Goal: Task Accomplishment & Management: Use online tool/utility

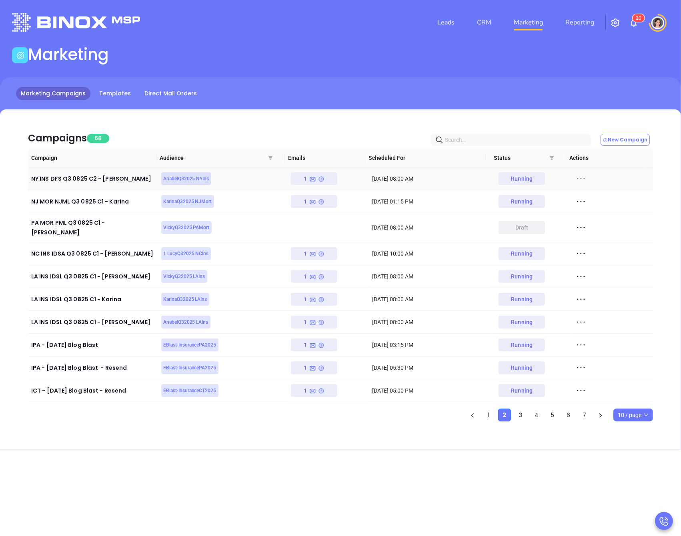
click at [578, 178] on icon at bounding box center [582, 178] width 8 height 1
click at [598, 224] on div "Duplicate" at bounding box center [612, 222] width 72 height 9
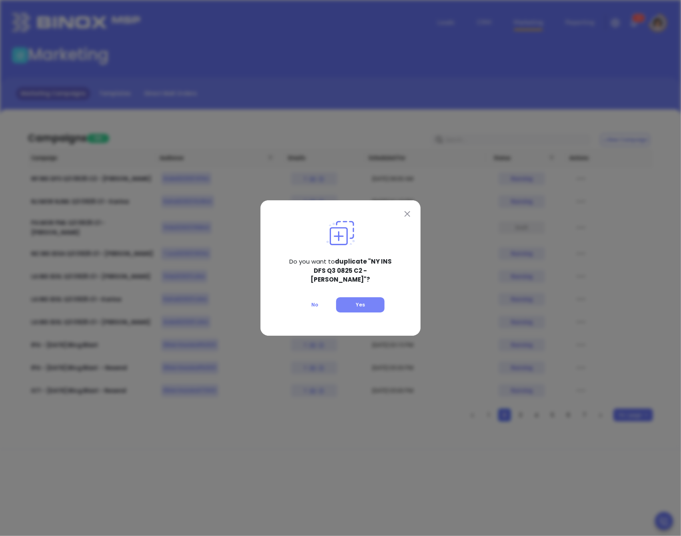
click at [360, 305] on button "Yes" at bounding box center [360, 304] width 48 height 15
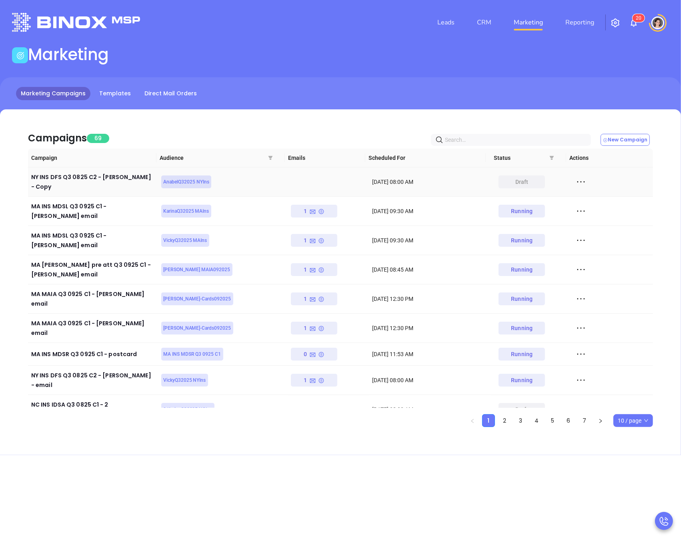
click at [577, 180] on icon at bounding box center [581, 182] width 12 height 12
click at [585, 195] on div "Edit" at bounding box center [612, 193] width 72 height 9
drag, startPoint x: 424, startPoint y: 47, endPoint x: 431, endPoint y: 43, distance: 7.3
click at [425, 46] on div "Marketing" at bounding box center [340, 56] width 667 height 22
click at [481, 22] on link "CRM" at bounding box center [484, 22] width 21 height 16
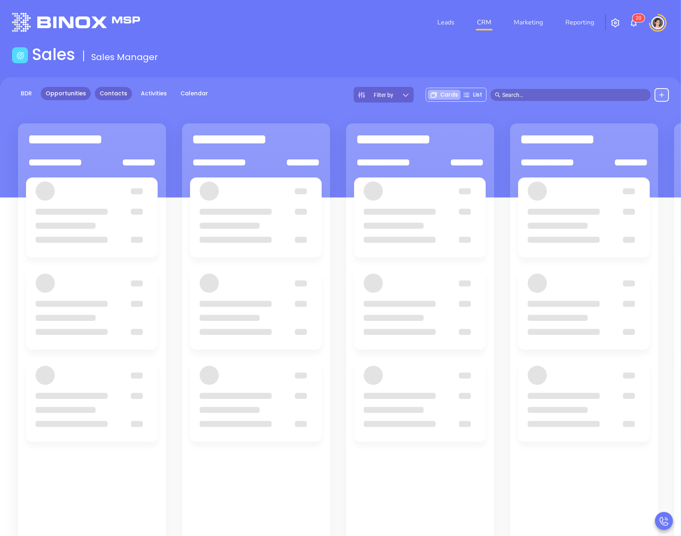
click at [102, 99] on link "Contacts" at bounding box center [113, 93] width 37 height 13
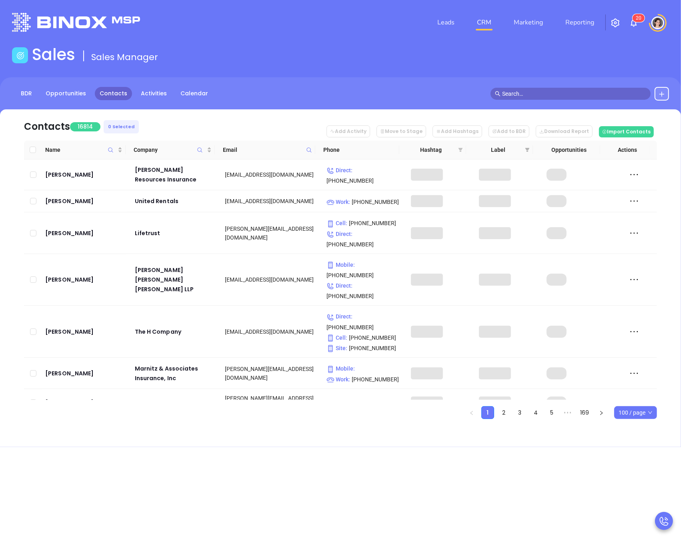
click at [460, 150] on icon "filter" at bounding box center [461, 150] width 4 height 4
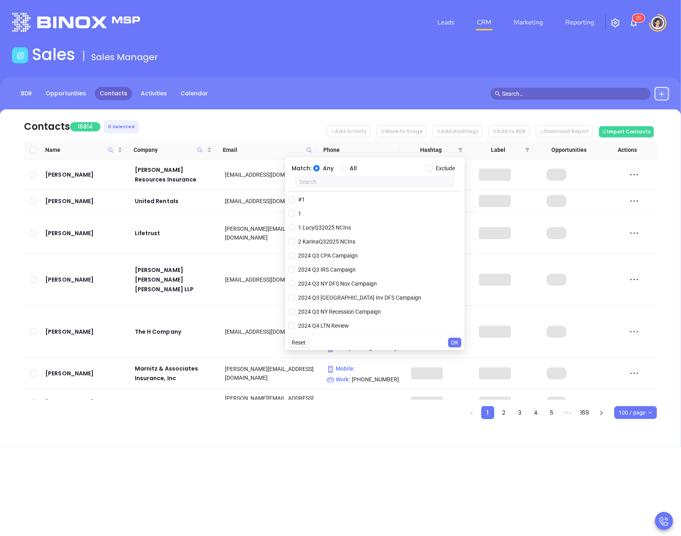
click at [352, 179] on input "text" at bounding box center [375, 182] width 160 height 12
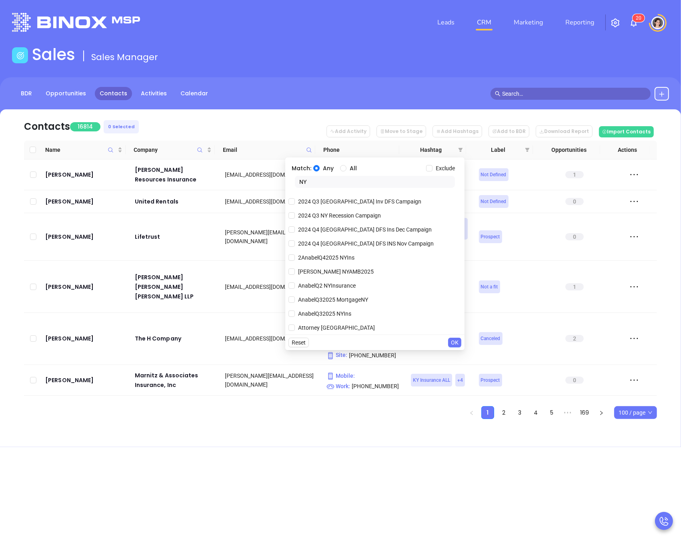
scroll to position [14, 0]
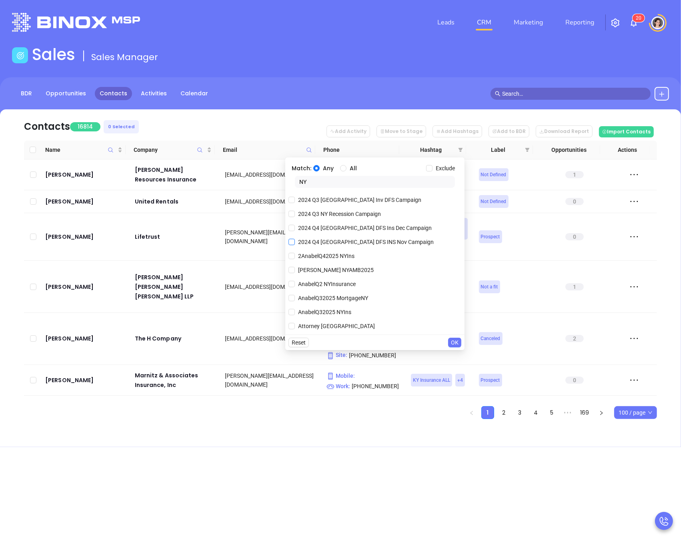
type input "NY"
click at [296, 241] on span "2024 Q4 NY DFS INS Nov Campaign" at bounding box center [366, 241] width 142 height 9
click at [295, 241] on input "2024 Q4 NY DFS INS Nov Campaign" at bounding box center [292, 242] width 6 height 6
checkbox input "true"
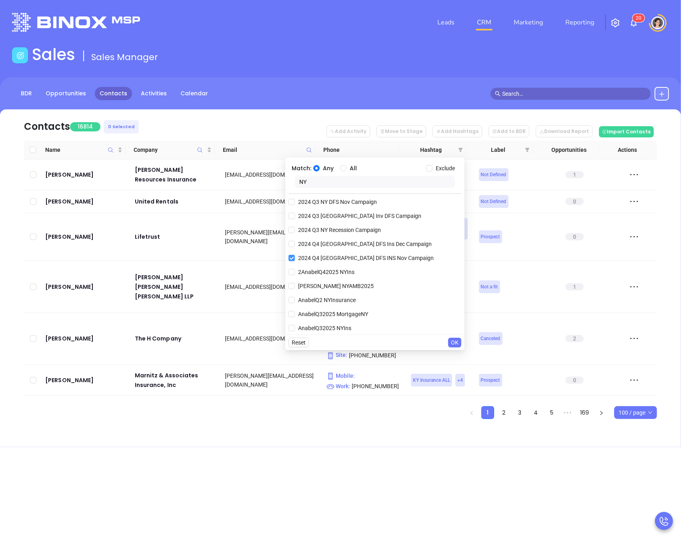
scroll to position [29, 0]
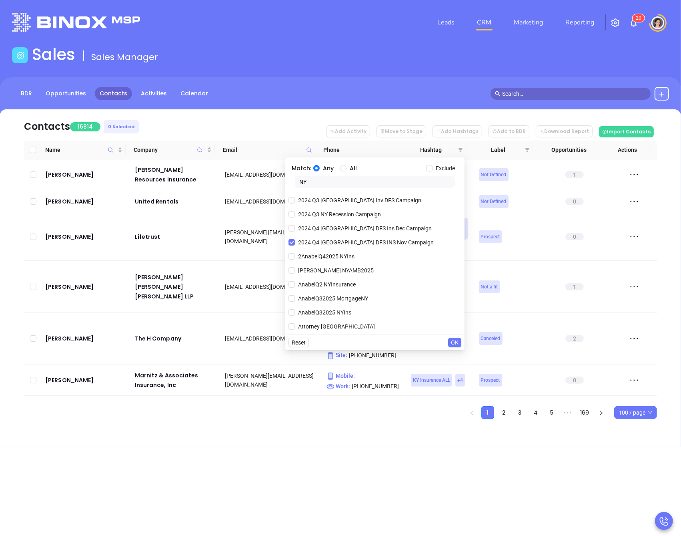
click at [458, 341] on span "OK" at bounding box center [455, 342] width 8 height 9
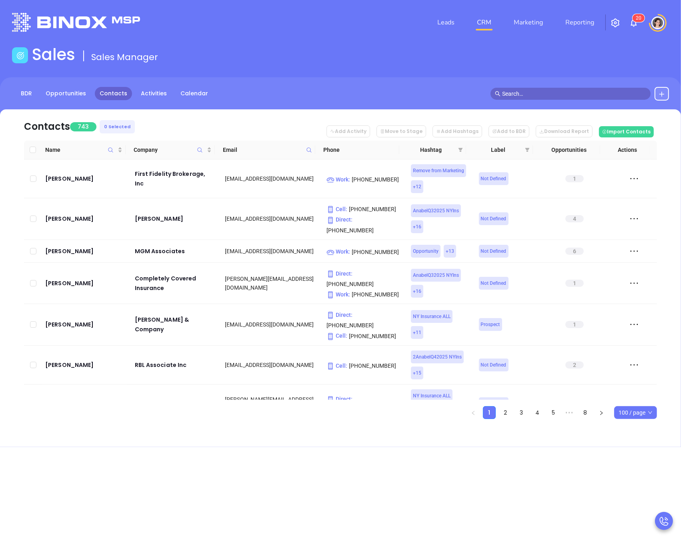
click at [647, 414] on span "100 / page" at bounding box center [636, 412] width 34 height 12
click at [639, 397] on div "500 / page" at bounding box center [636, 396] width 30 height 9
click at [638, 409] on span "500 / page" at bounding box center [636, 412] width 34 height 12
click at [634, 380] on div "100 / page" at bounding box center [635, 383] width 31 height 9
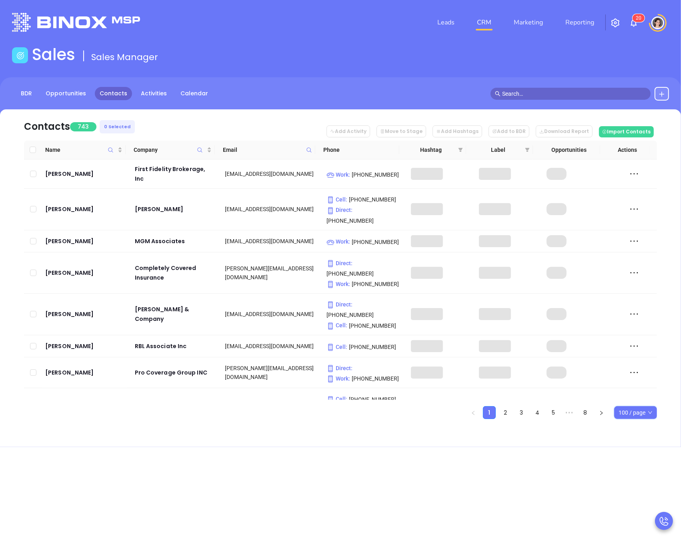
click at [626, 413] on span "100 / page" at bounding box center [636, 412] width 34 height 12
click at [32, 154] on label at bounding box center [33, 149] width 6 height 9
click at [32, 153] on input "Select all" at bounding box center [33, 150] width 6 height 6
checkbox input "true"
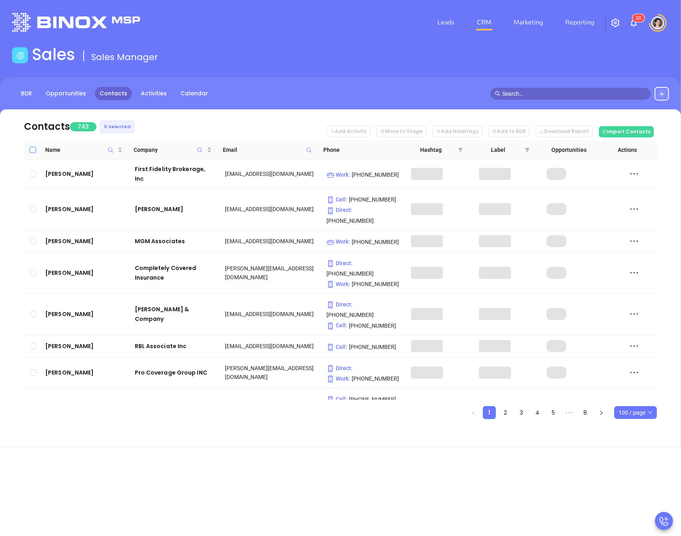
checkbox input "true"
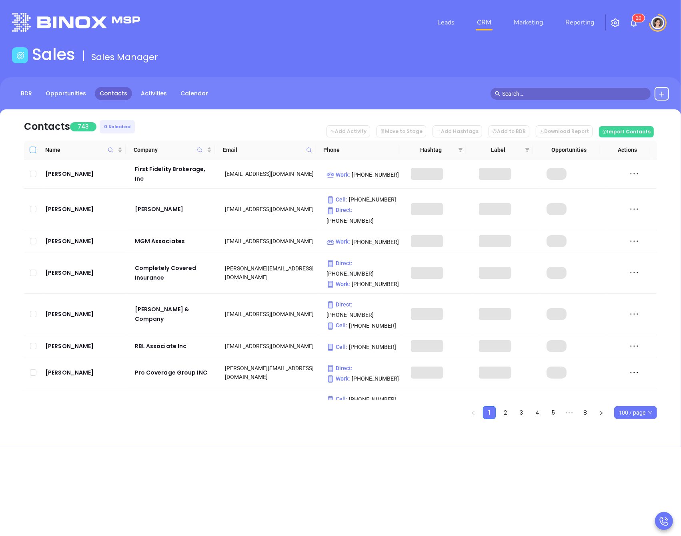
checkbox input "true"
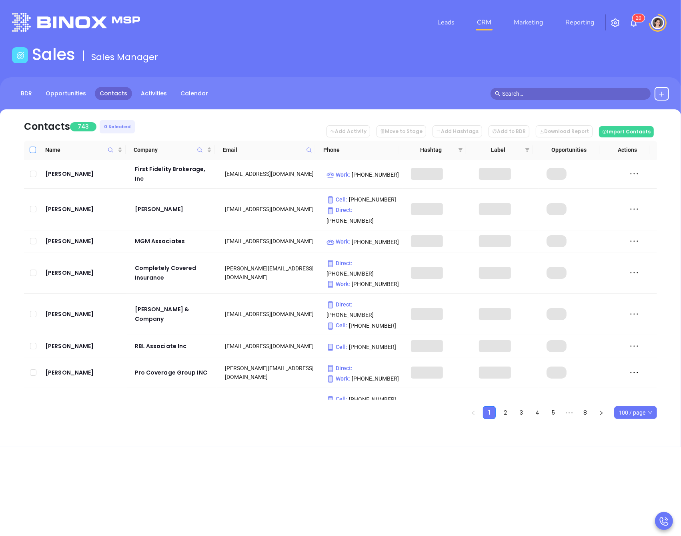
checkbox input "true"
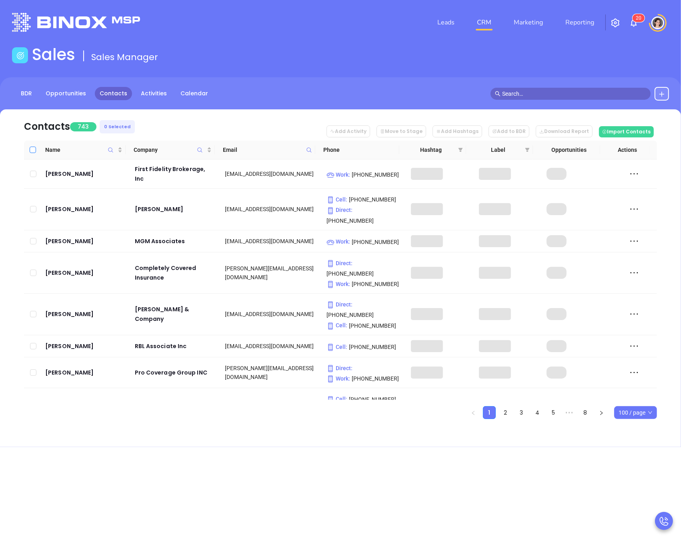
checkbox input "true"
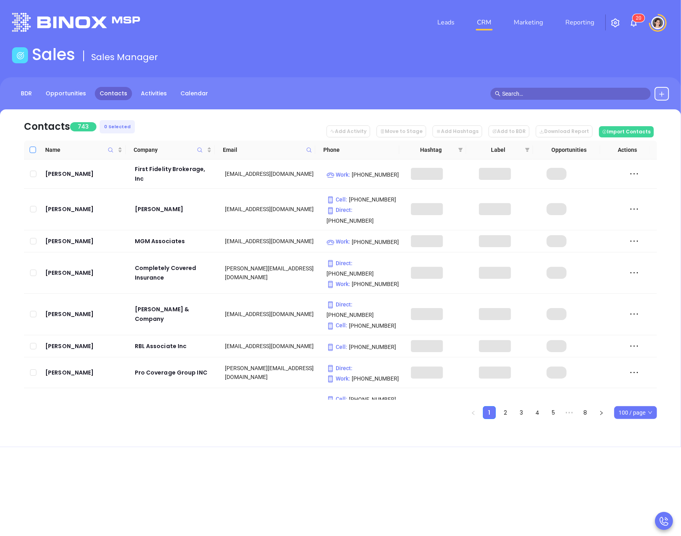
checkbox input "true"
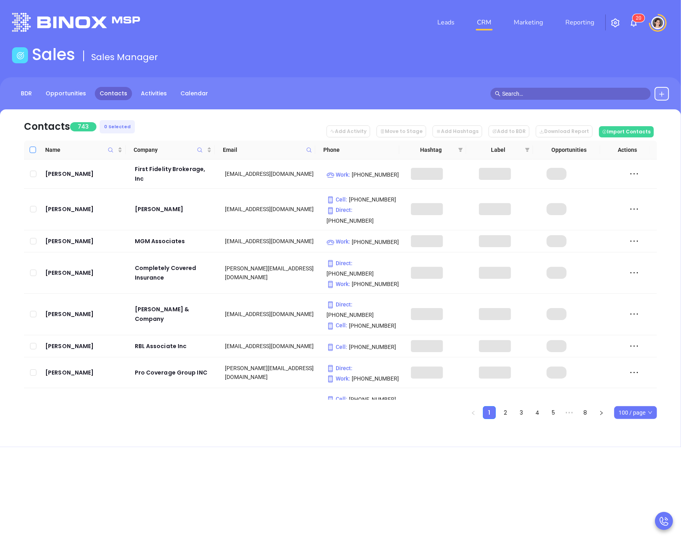
checkbox input "true"
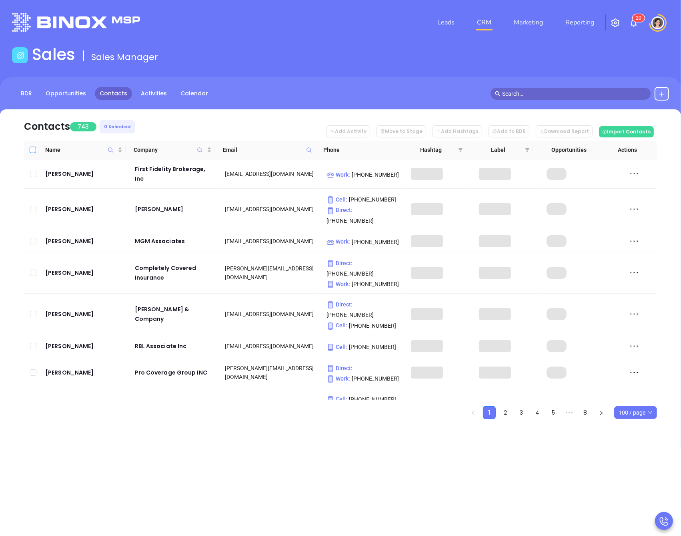
checkbox input "true"
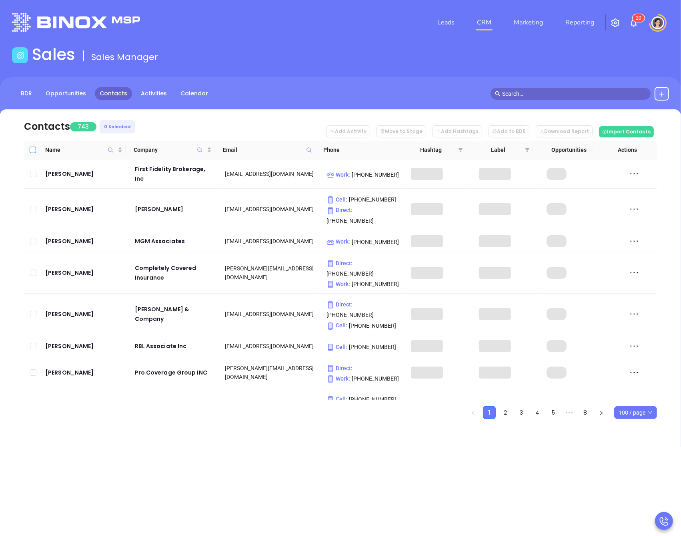
checkbox input "true"
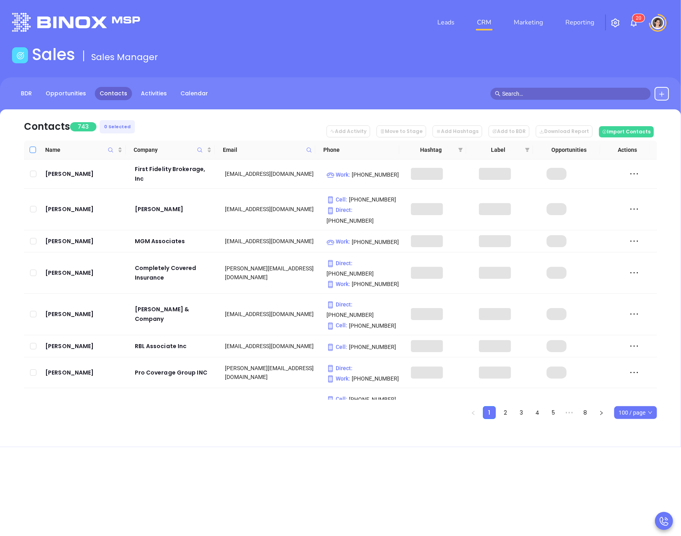
checkbox input "true"
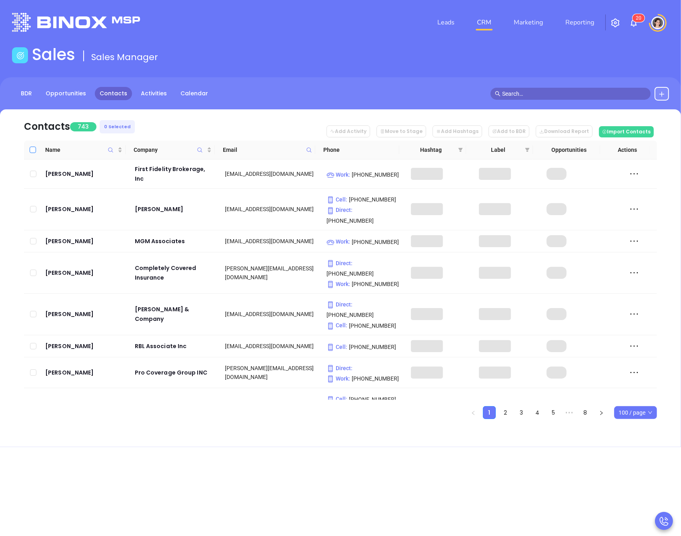
checkbox input "true"
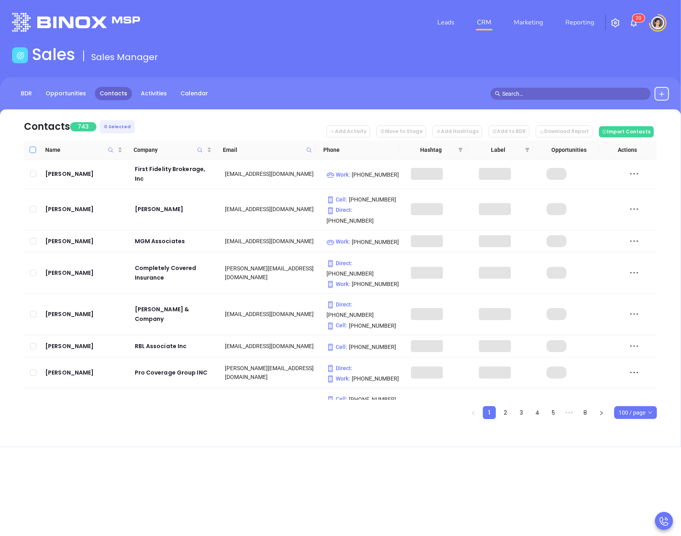
checkbox input "true"
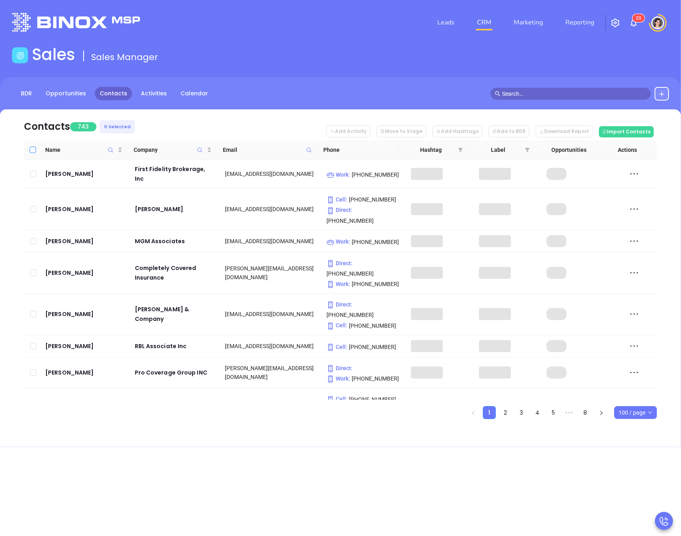
checkbox input "true"
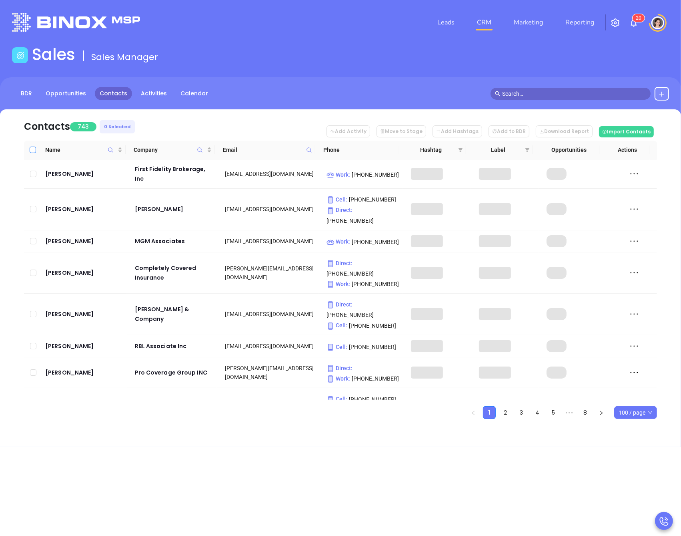
checkbox input "true"
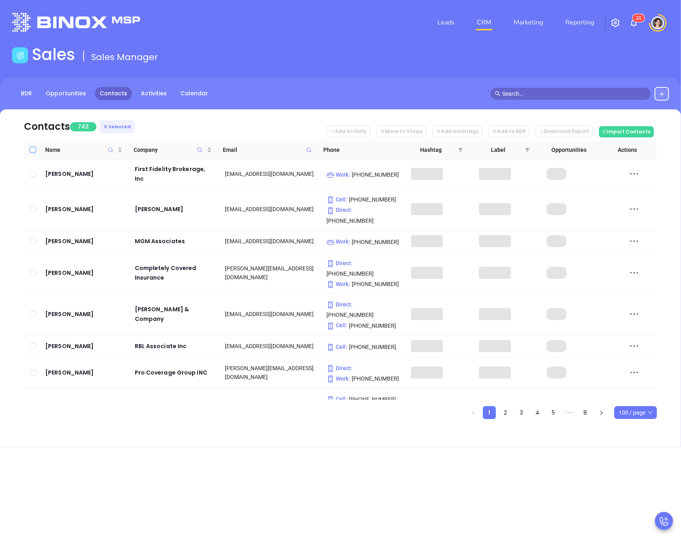
checkbox input "true"
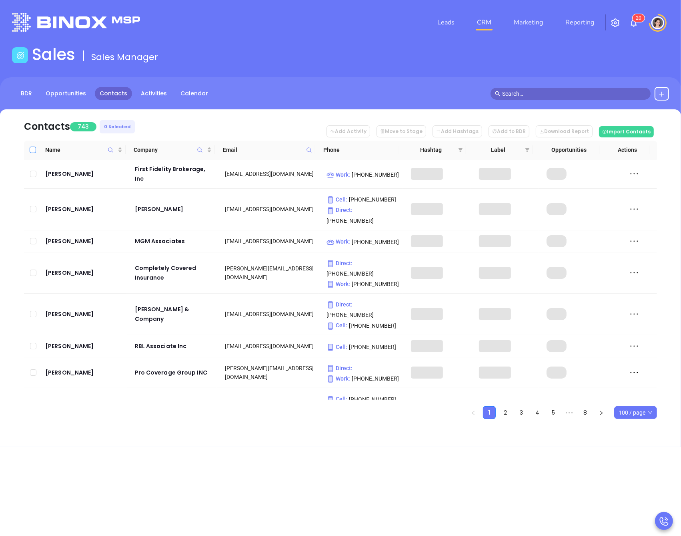
checkbox input "true"
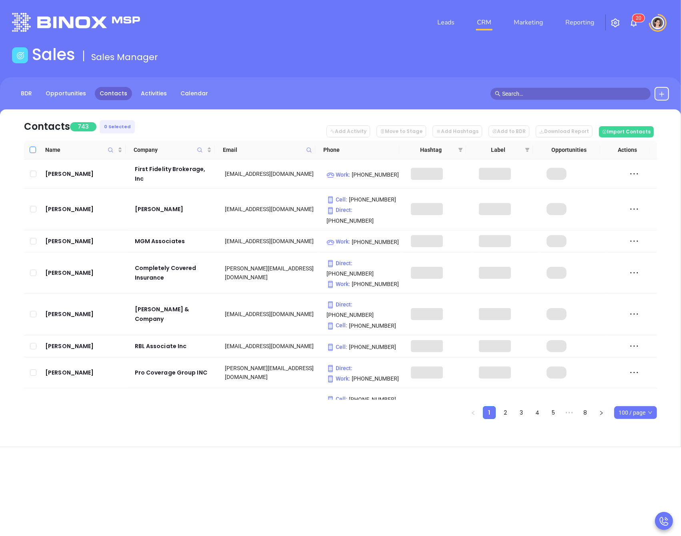
checkbox input "true"
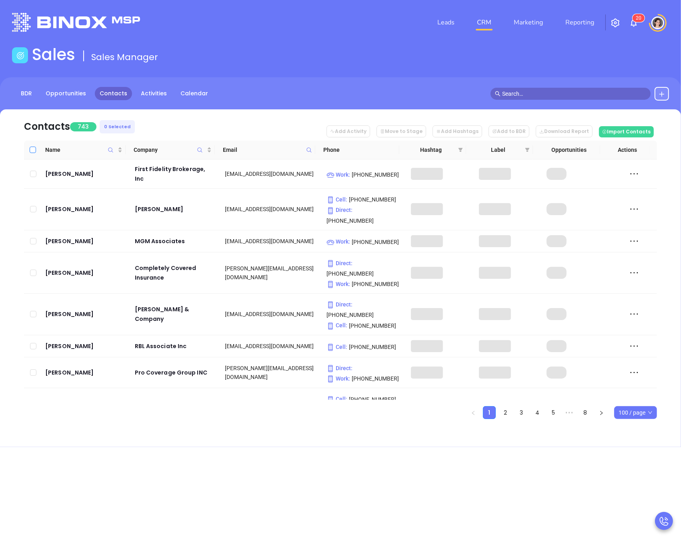
checkbox input "true"
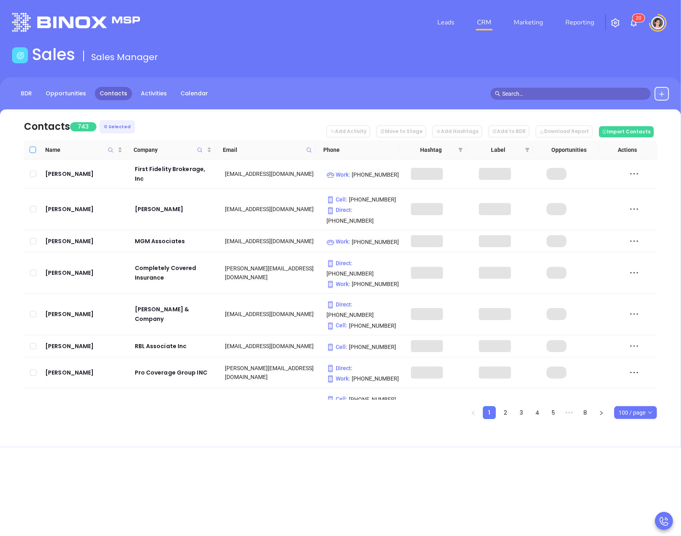
checkbox input "true"
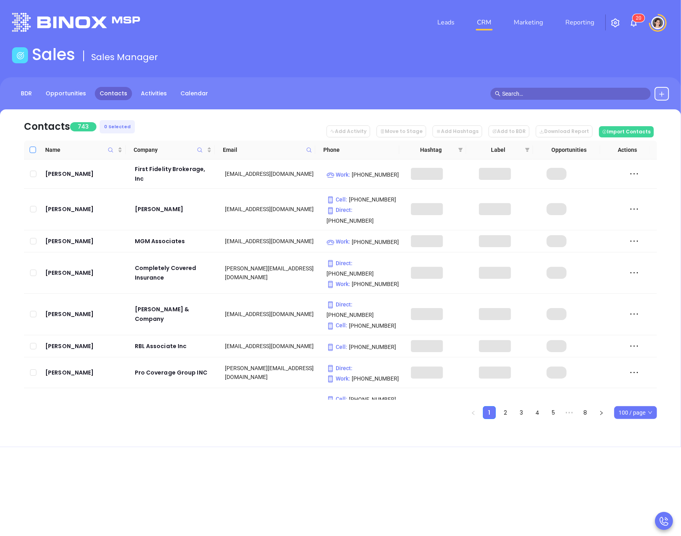
checkbox input "true"
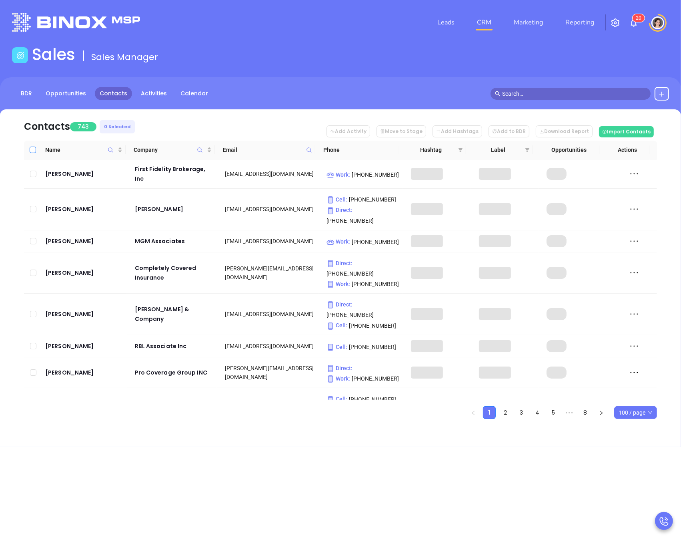
checkbox input "true"
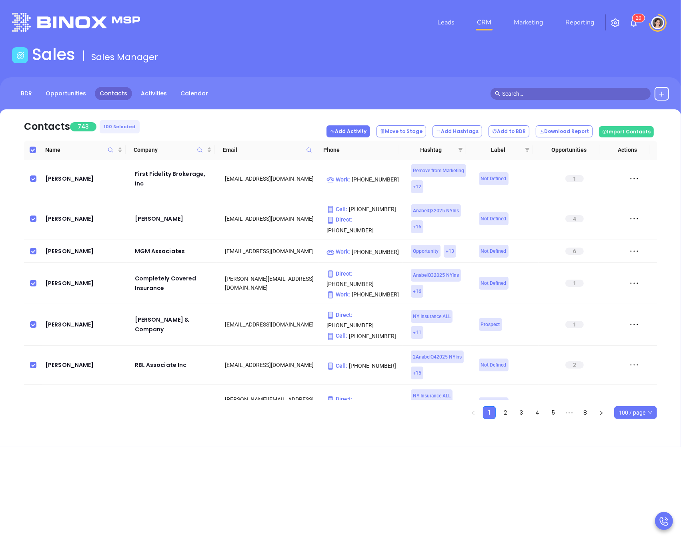
click at [357, 131] on button "Add Activity" at bounding box center [349, 131] width 44 height 12
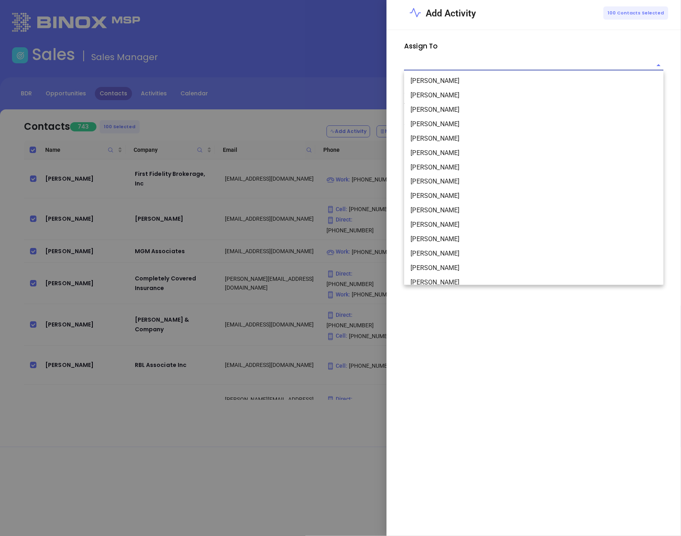
click at [450, 64] on input "text" at bounding box center [527, 65] width 247 height 10
click at [441, 94] on li "Anabell Dominguez" at bounding box center [533, 95] width 259 height 14
type input "Anabell Dominguez"
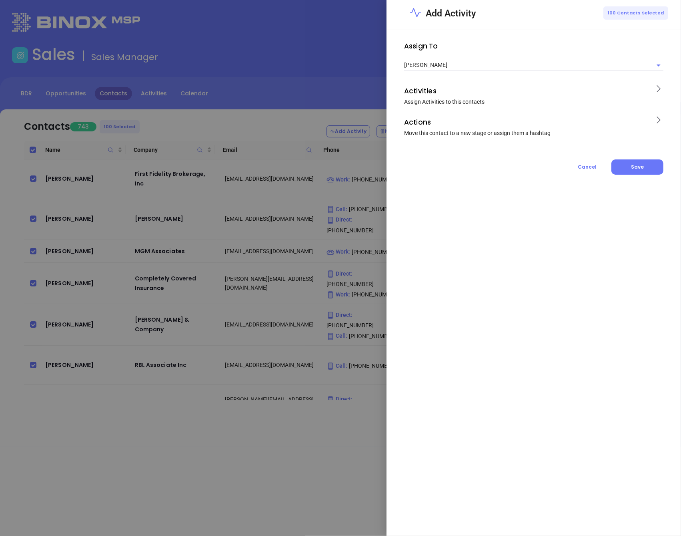
click at [440, 101] on span "Assign Activities to this contacts" at bounding box center [444, 101] width 80 height 6
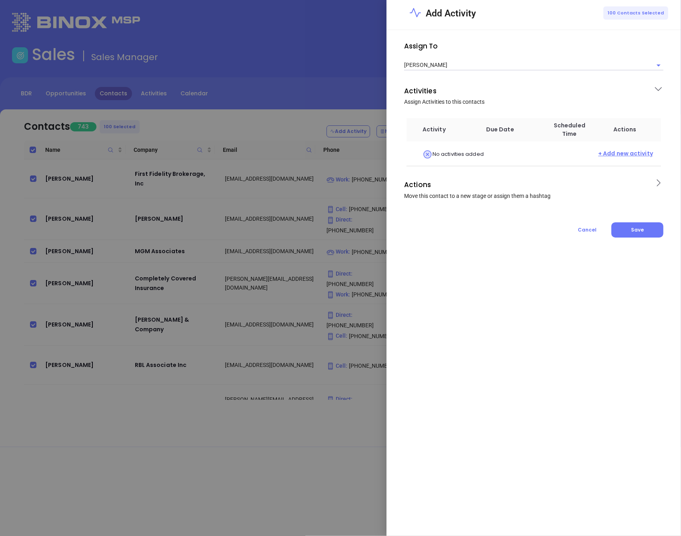
click at [620, 154] on span "+ Add new activity" at bounding box center [626, 154] width 55 height 10
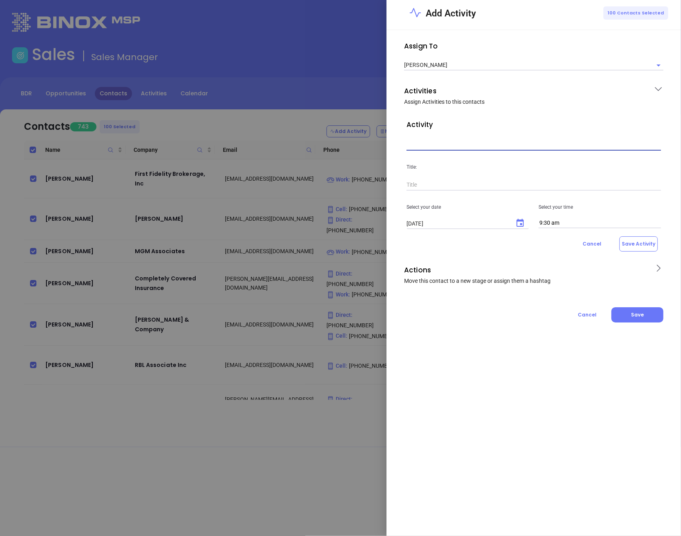
click at [443, 147] on input "text" at bounding box center [534, 145] width 255 height 12
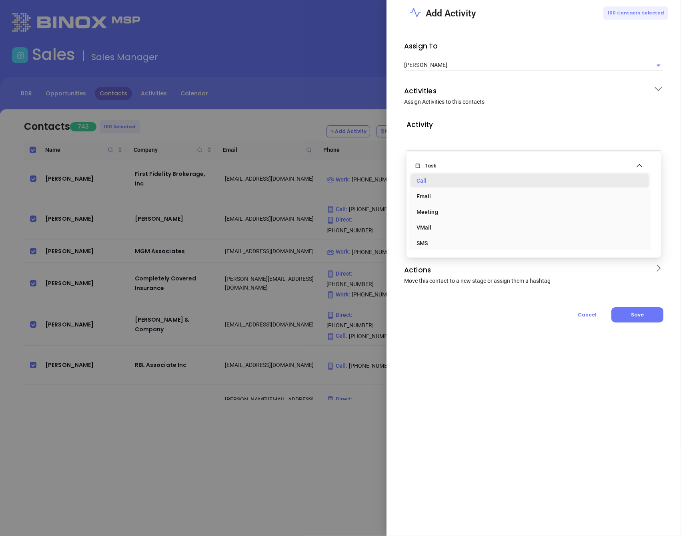
click at [426, 181] on div "Call" at bounding box center [530, 181] width 226 height 16
type input "Task Call"
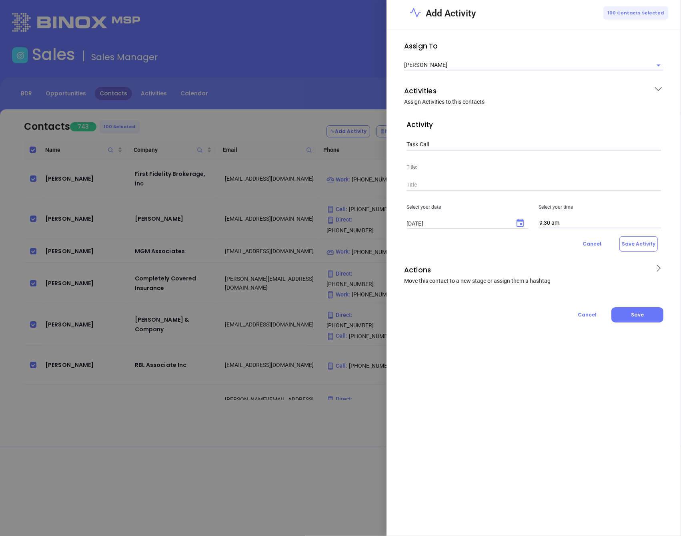
click at [426, 182] on input "text" at bounding box center [534, 185] width 255 height 12
type input "1st Call NY DFS Ins Campaign"
click at [518, 226] on icon "Choose date, selected date is Oct 14, 2025" at bounding box center [520, 223] width 7 height 8
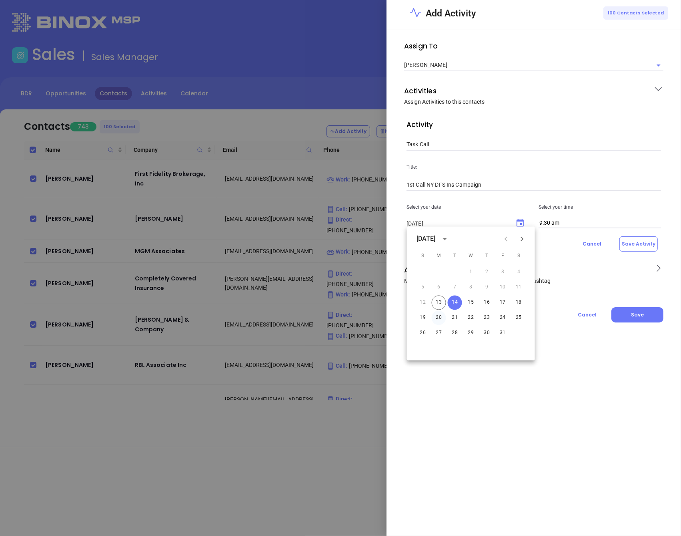
click at [438, 319] on button "20" at bounding box center [439, 318] width 14 height 14
type input "10/20/2025"
click at [579, 224] on input "9:30 am" at bounding box center [600, 223] width 123 height 10
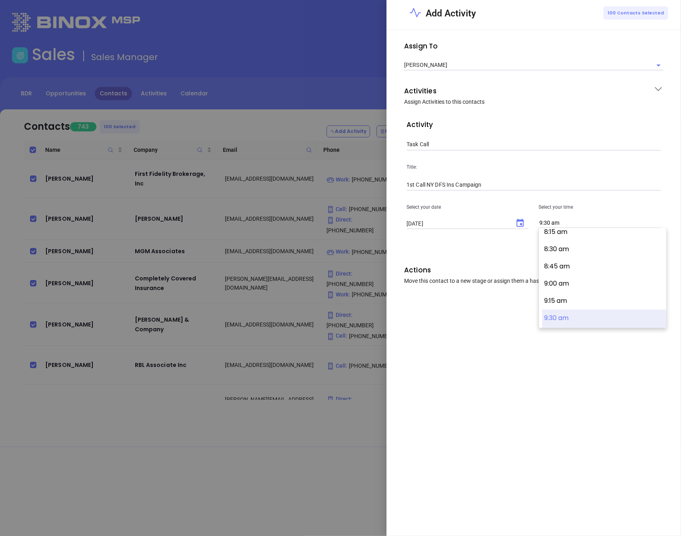
scroll to position [563, 0]
click at [561, 258] on button "8:30 am" at bounding box center [605, 256] width 124 height 17
type input "8:30 am"
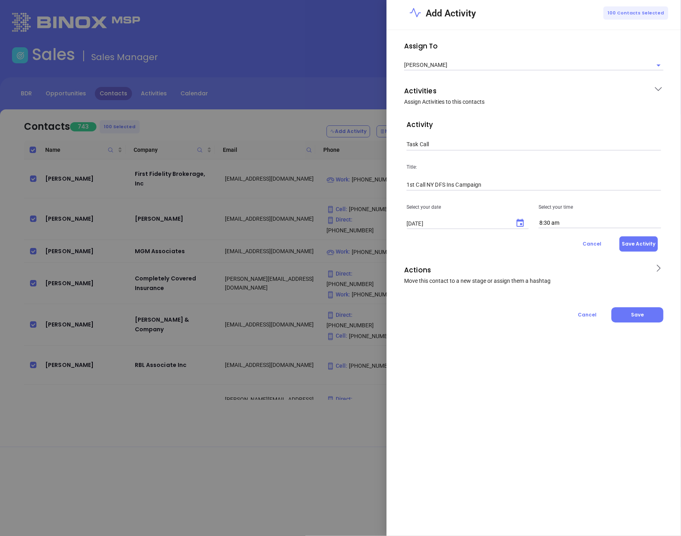
click at [639, 245] on button "Save Activity" at bounding box center [639, 243] width 38 height 15
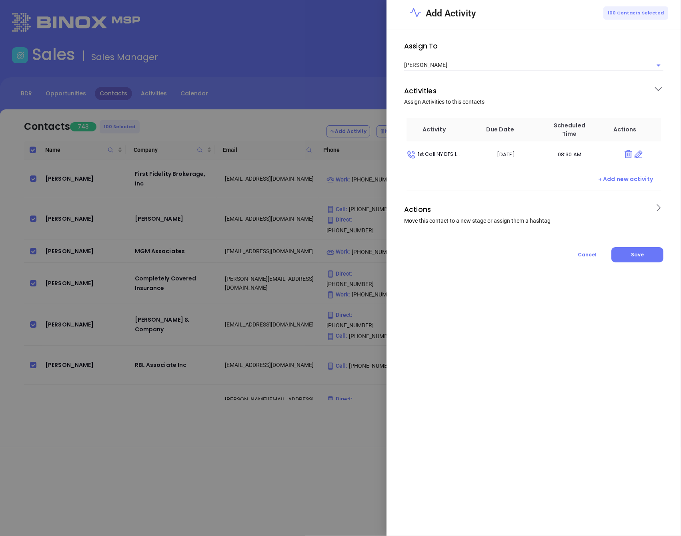
click at [500, 208] on p "Actions" at bounding box center [526, 209] width 245 height 13
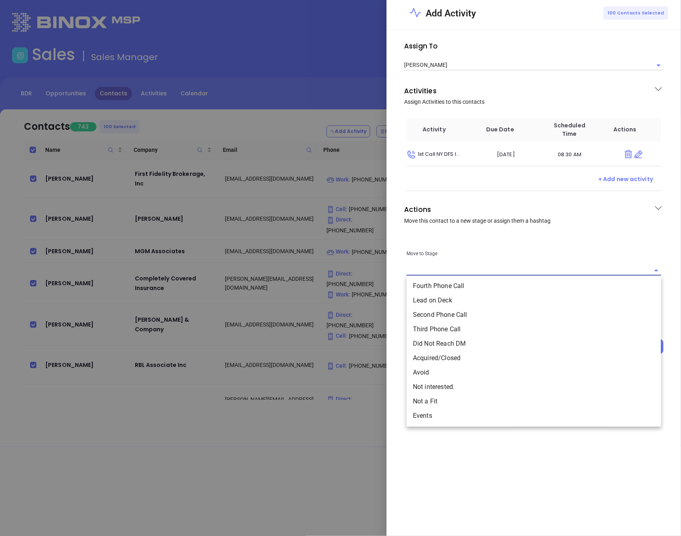
click at [421, 269] on input "text" at bounding box center [528, 270] width 243 height 10
click at [428, 300] on li "Lead on Deck" at bounding box center [534, 300] width 255 height 14
type input "Lead on Deck"
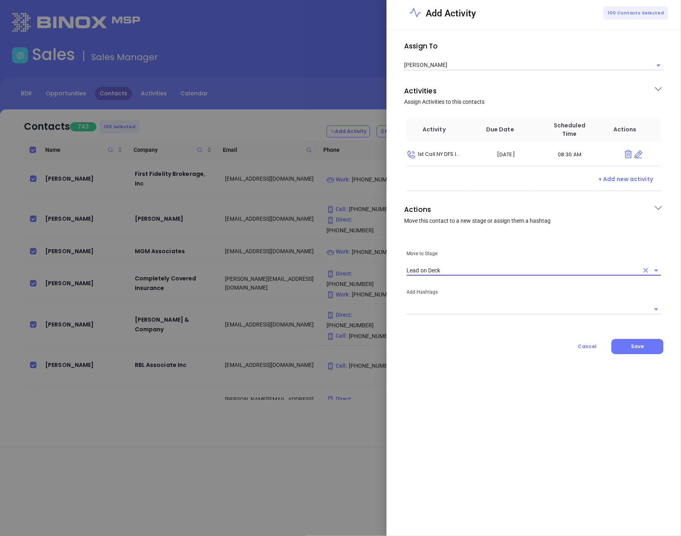
click at [444, 306] on input "text" at bounding box center [528, 309] width 243 height 10
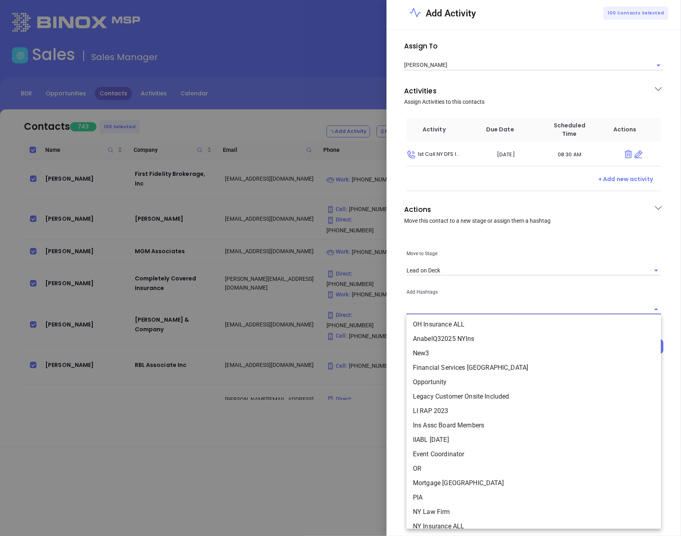
click at [444, 342] on li "AnabelQ32025 NYIns" at bounding box center [534, 339] width 255 height 14
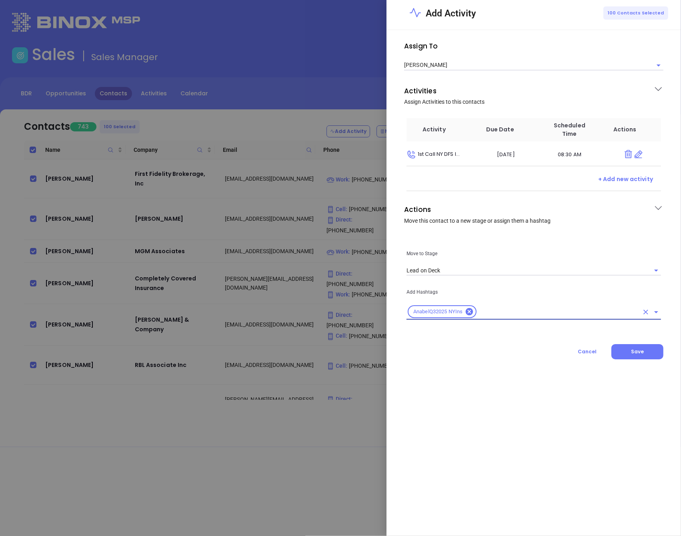
click at [206, 111] on div at bounding box center [340, 268] width 681 height 536
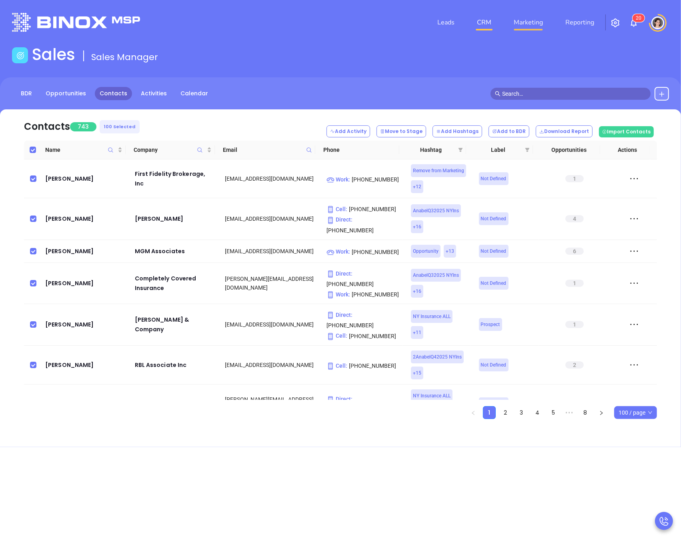
click at [524, 19] on link "Marketing" at bounding box center [529, 22] width 36 height 16
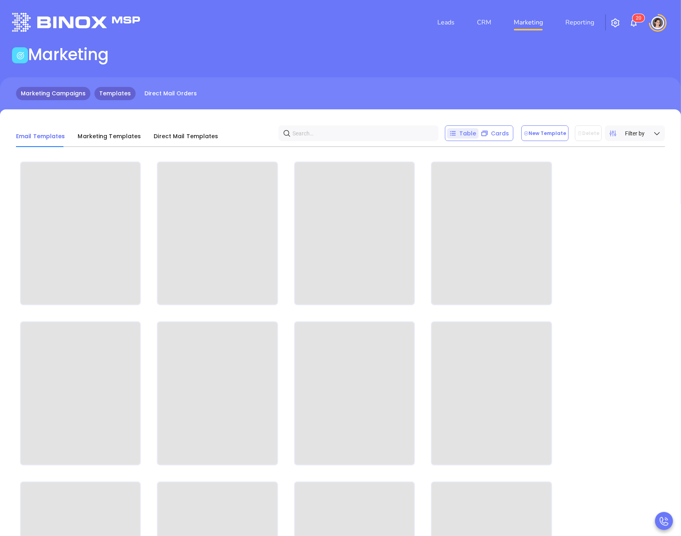
click at [50, 94] on link "Marketing Campaigns" at bounding box center [53, 93] width 74 height 13
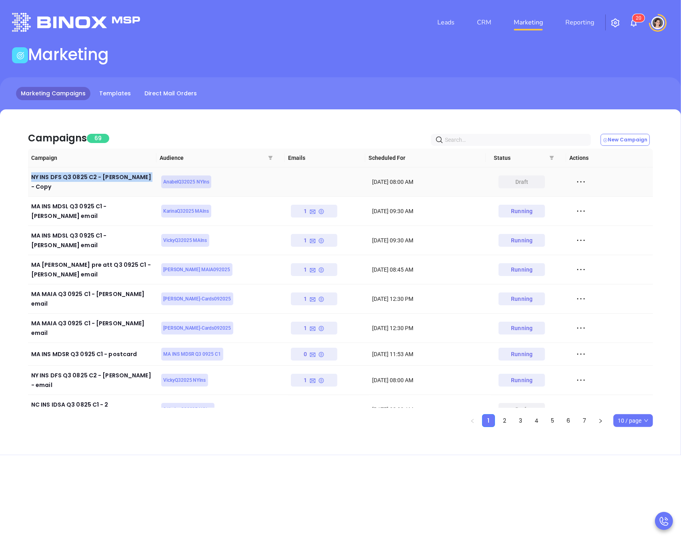
drag, startPoint x: 26, startPoint y: 180, endPoint x: 133, endPoint y: 184, distance: 107.0
click at [133, 184] on div "Campaigns 69 New Campaign Campaign Audience Emails Scheduled For Status Actions…" at bounding box center [340, 273] width 649 height 305
click at [259, 139] on div "Campaigns 69 New Campaign" at bounding box center [340, 134] width 625 height 27
click at [115, 95] on link "Templates" at bounding box center [114, 93] width 41 height 13
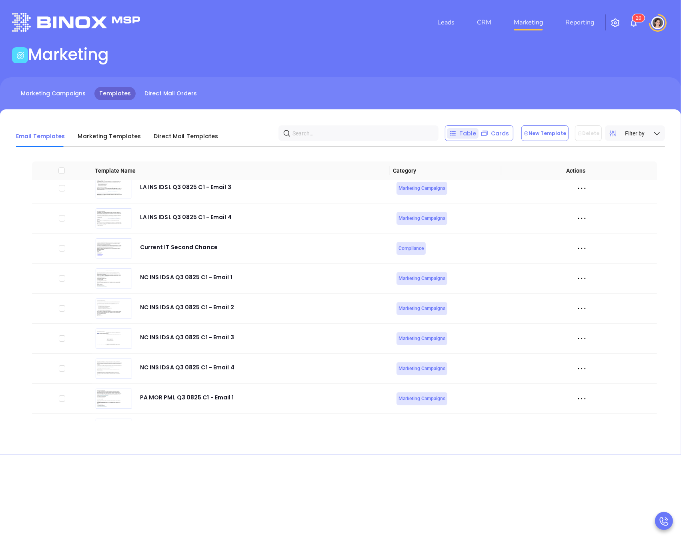
scroll to position [3277, 0]
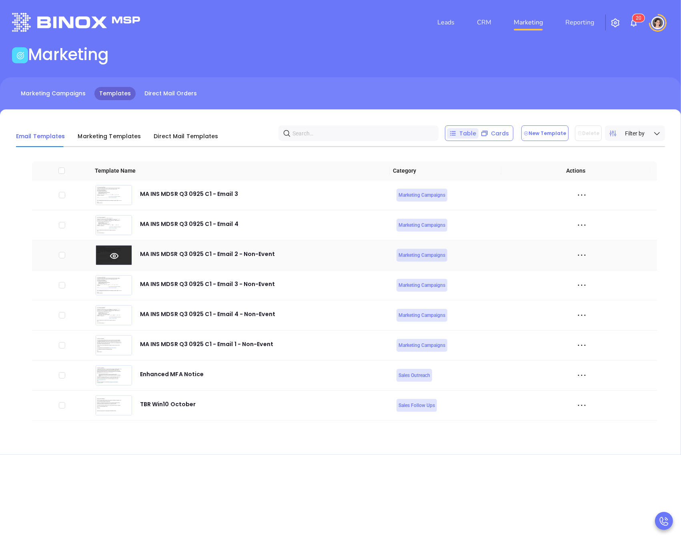
click at [115, 255] on icon at bounding box center [114, 255] width 36 height 9
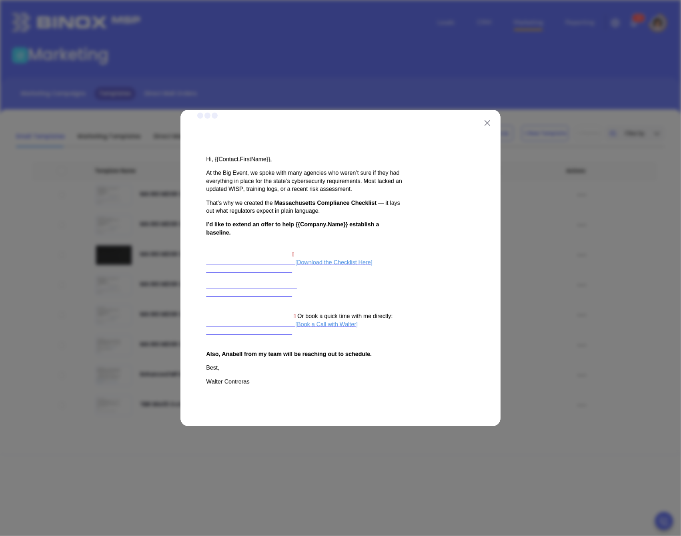
click at [488, 125] on img at bounding box center [488, 123] width 6 height 6
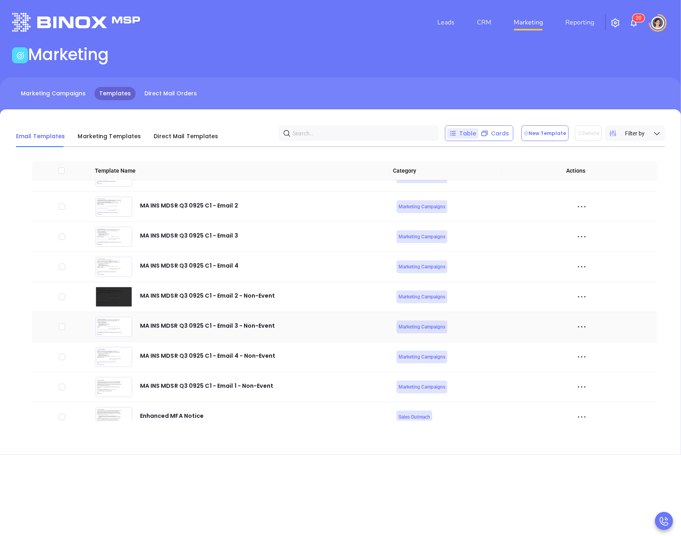
scroll to position [3181, 0]
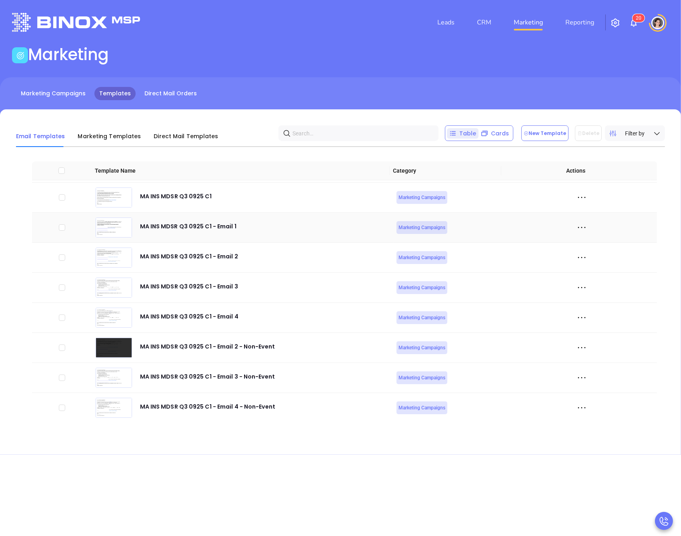
click at [576, 232] on icon at bounding box center [582, 227] width 12 height 12
click at [590, 243] on div "Preview" at bounding box center [613, 246] width 72 height 9
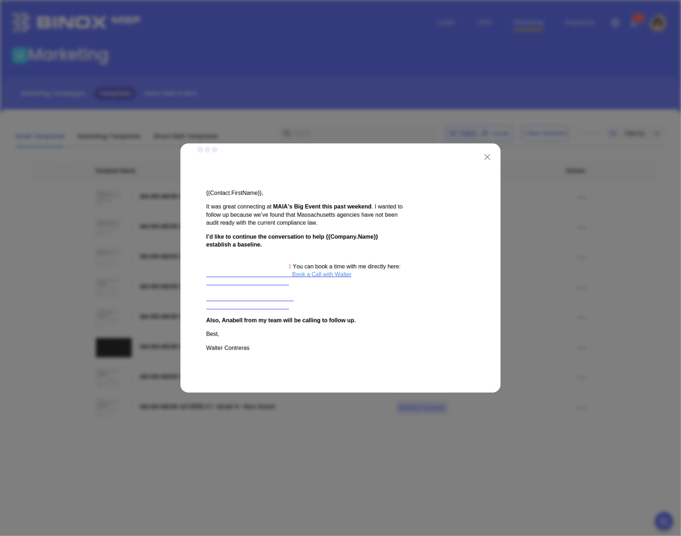
click at [488, 154] on img at bounding box center [488, 157] width 6 height 6
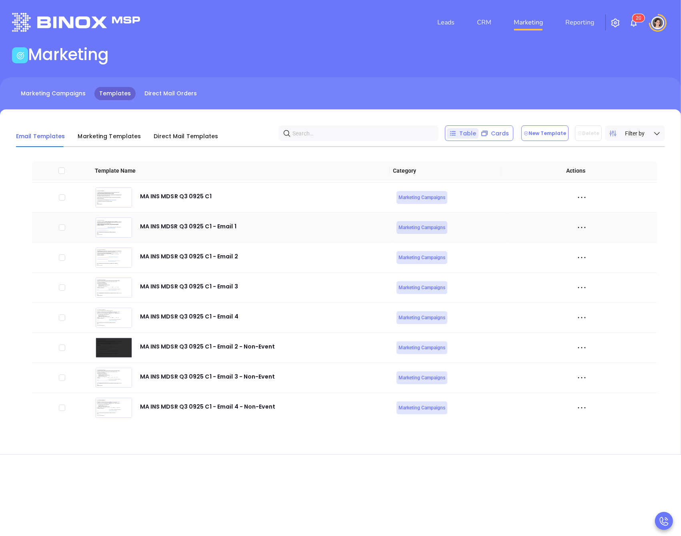
click at [576, 230] on icon at bounding box center [582, 227] width 12 height 12
click at [579, 274] on icon at bounding box center [580, 276] width 6 height 6
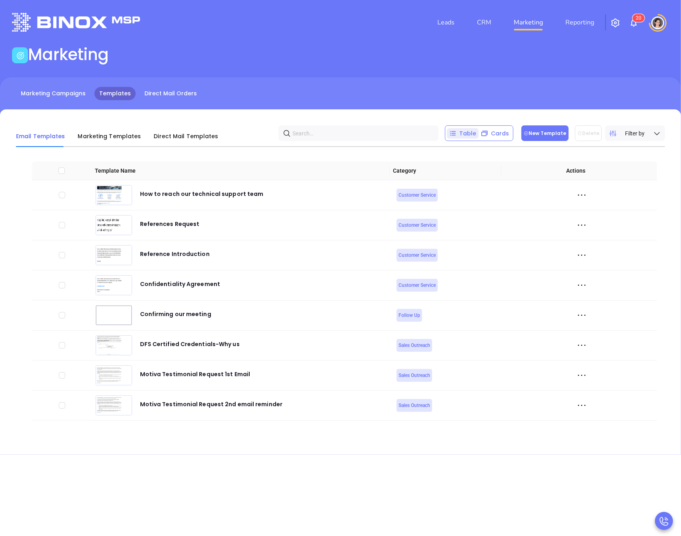
click at [536, 130] on button "New Template" at bounding box center [545, 133] width 47 height 16
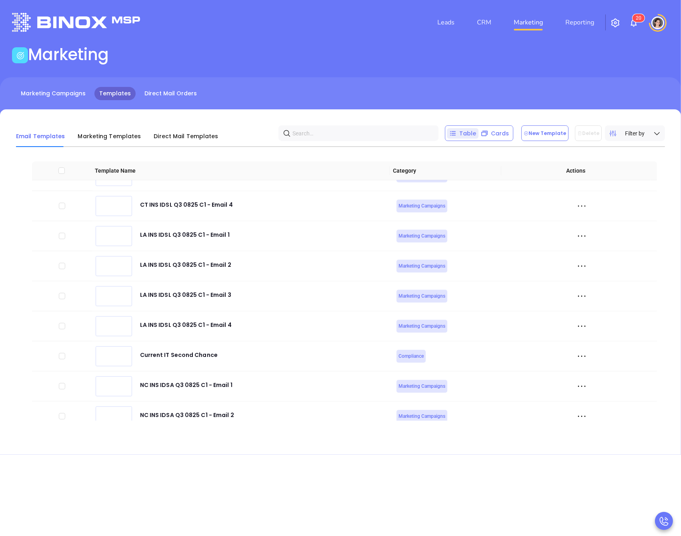
scroll to position [3308, 0]
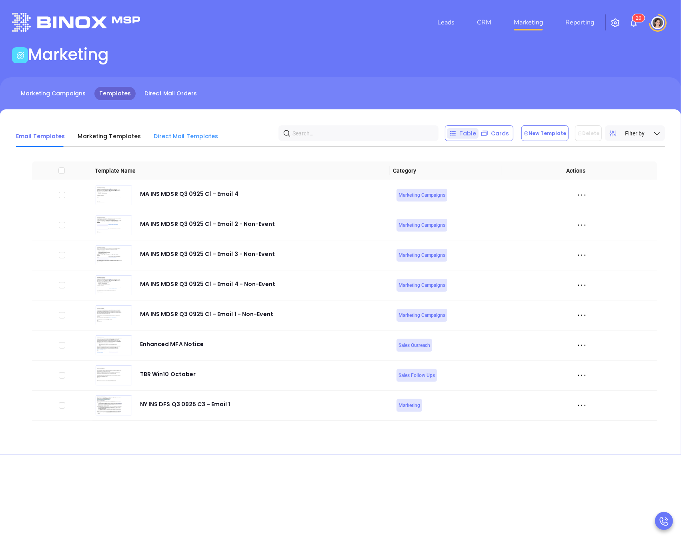
click at [186, 143] on div "Direct Mail Templates" at bounding box center [186, 136] width 64 height 22
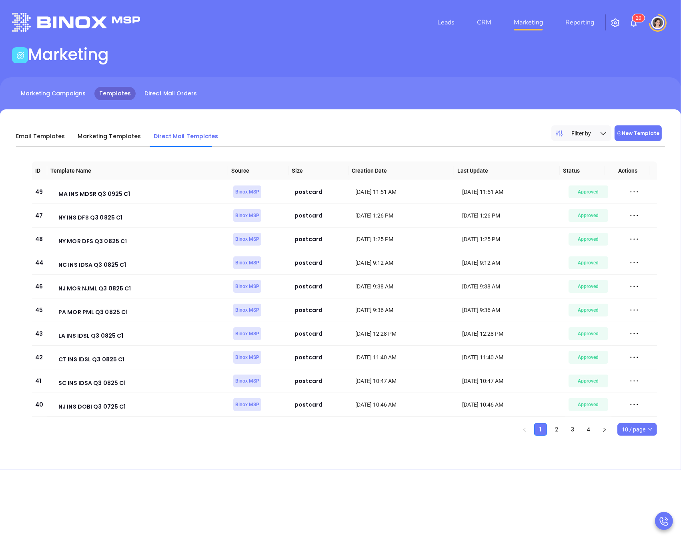
click at [635, 137] on button "New Template" at bounding box center [638, 133] width 47 height 16
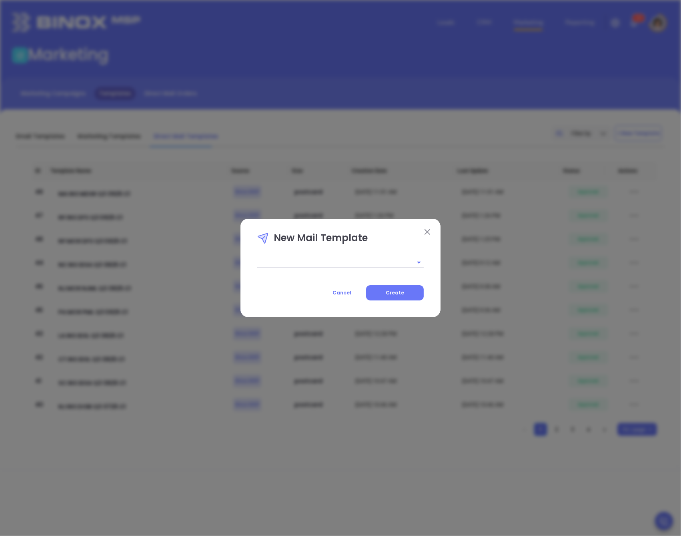
click at [335, 253] on div "New Mail Template Cancel Create" at bounding box center [340, 266] width 167 height 70
click at [331, 256] on input "text" at bounding box center [329, 262] width 144 height 12
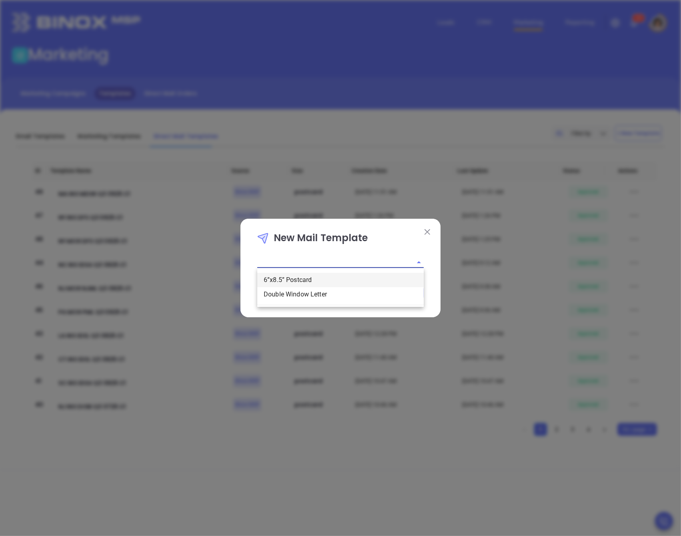
click at [282, 281] on li "6”x8.5” Postcard" at bounding box center [340, 280] width 167 height 14
type input "6”x8.5” Postcard"
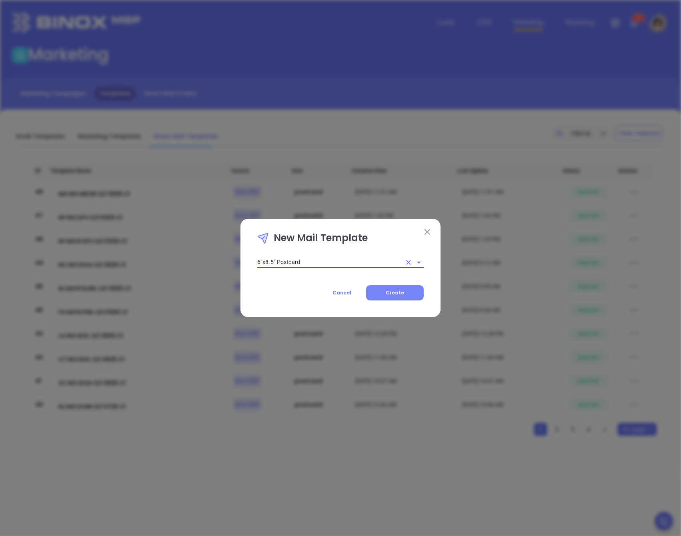
click at [402, 295] on span "Create" at bounding box center [395, 292] width 18 height 7
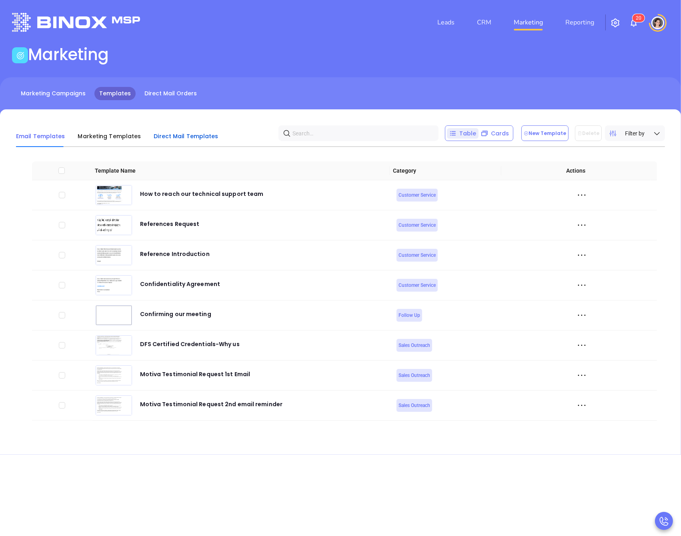
click at [185, 140] on div "Direct Mail Templates" at bounding box center [186, 136] width 64 height 10
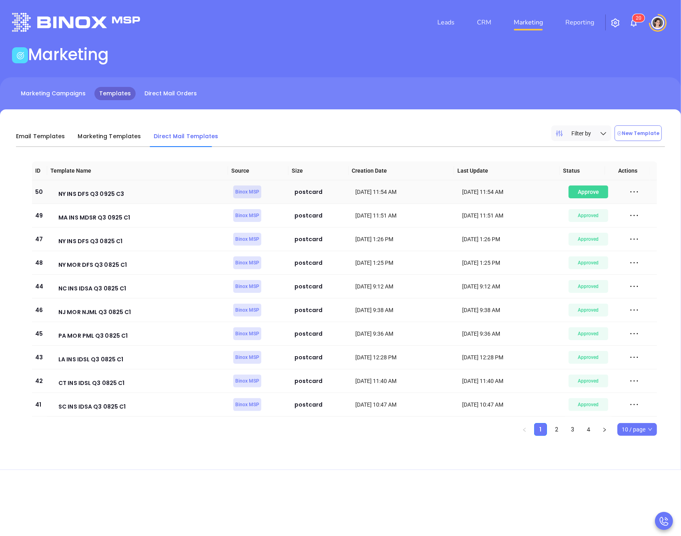
click at [586, 193] on div "Awaiting Approval" at bounding box center [588, 191] width 39 height 13
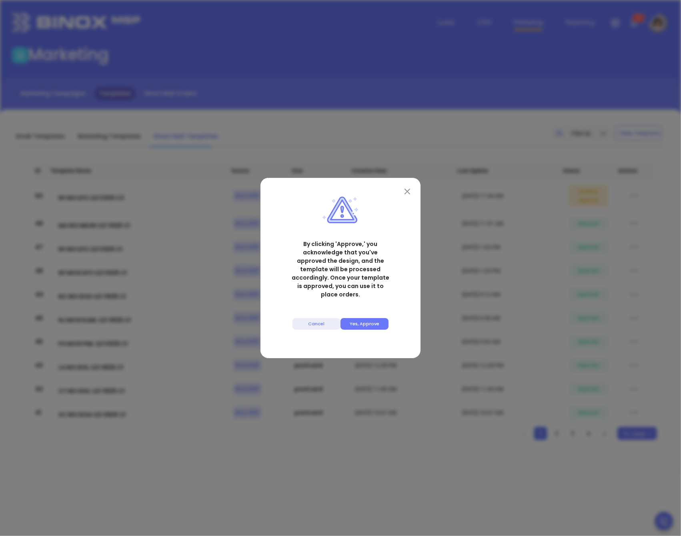
click at [360, 318] on button "Yes, Approve" at bounding box center [365, 324] width 48 height 12
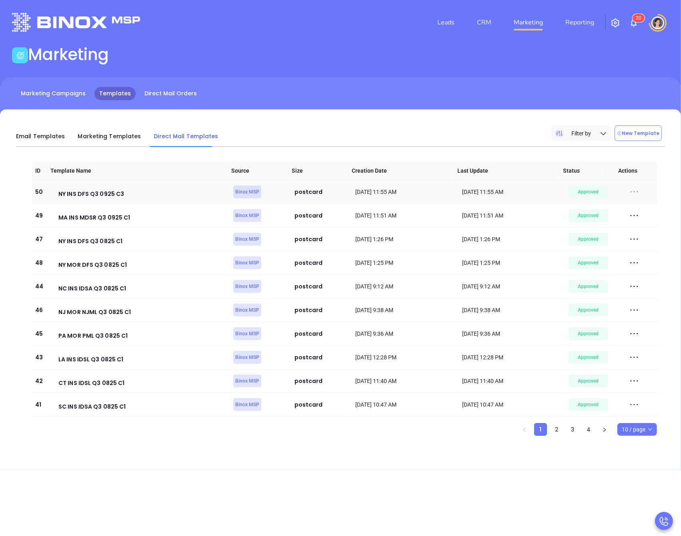
click at [631, 191] on icon at bounding box center [635, 191] width 8 height 1
click at [582, 264] on div "Delete" at bounding box center [591, 265] width 72 height 9
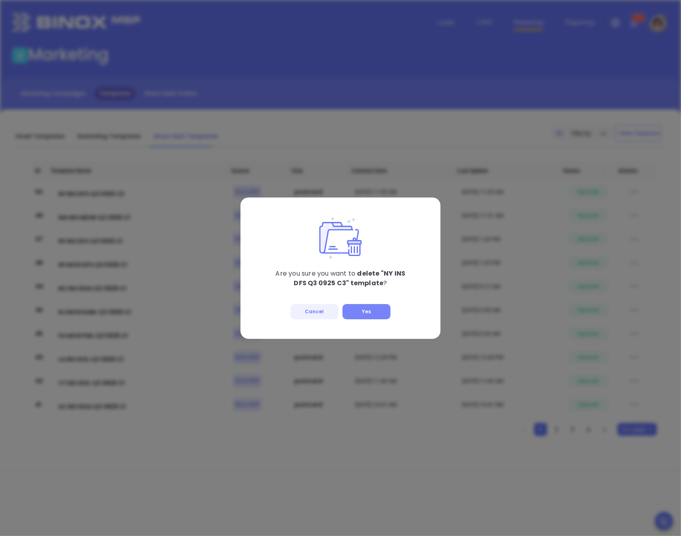
click at [379, 316] on button "Yes" at bounding box center [367, 311] width 48 height 15
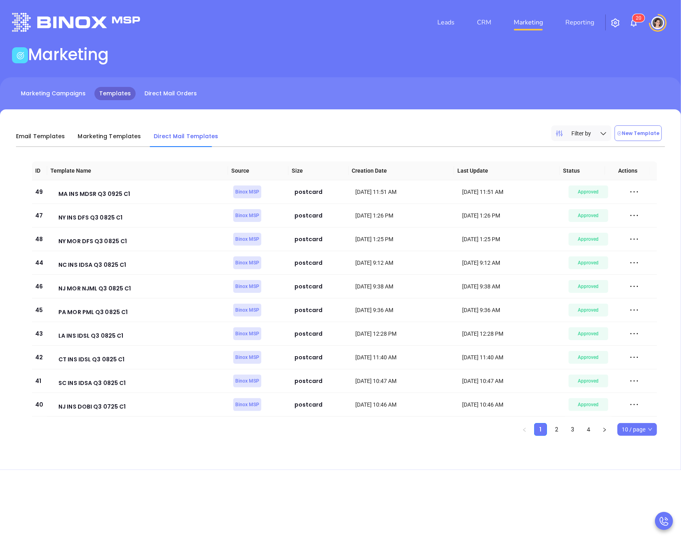
click at [276, 65] on div "Marketing" at bounding box center [340, 56] width 667 height 22
